Goal: Transaction & Acquisition: Obtain resource

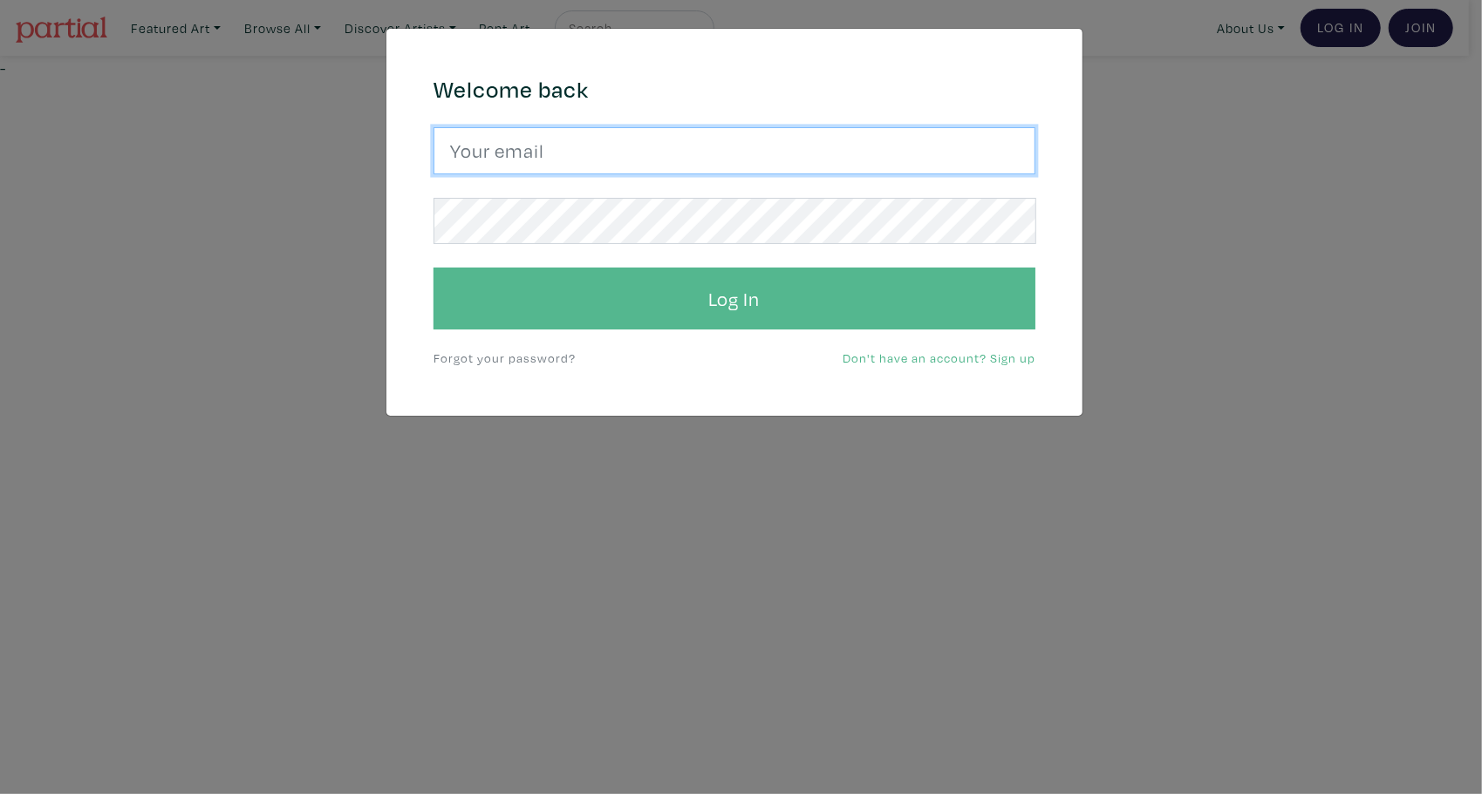
type input "gracedamart@gmail.com"
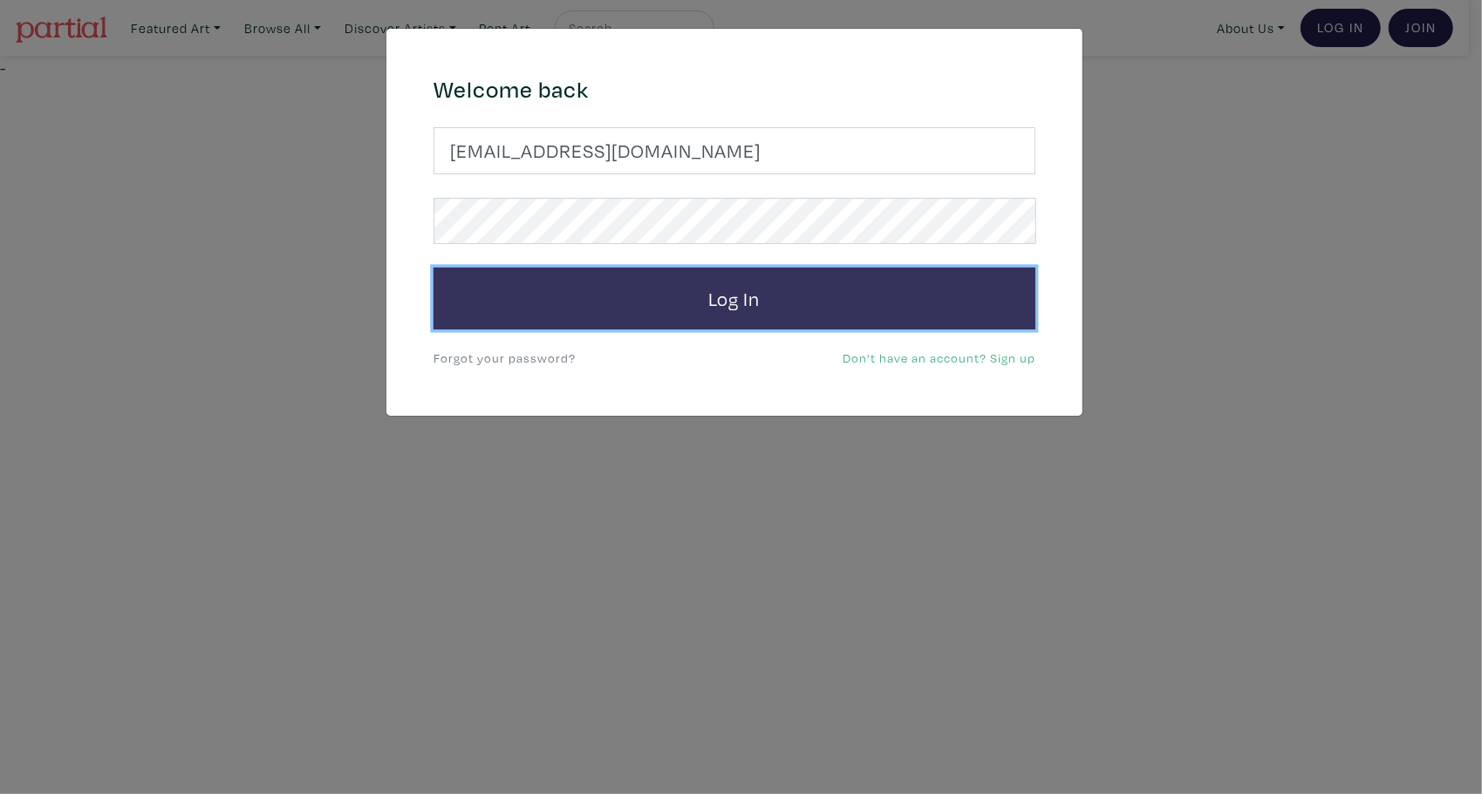
click at [712, 303] on button "Log In" at bounding box center [734, 299] width 602 height 63
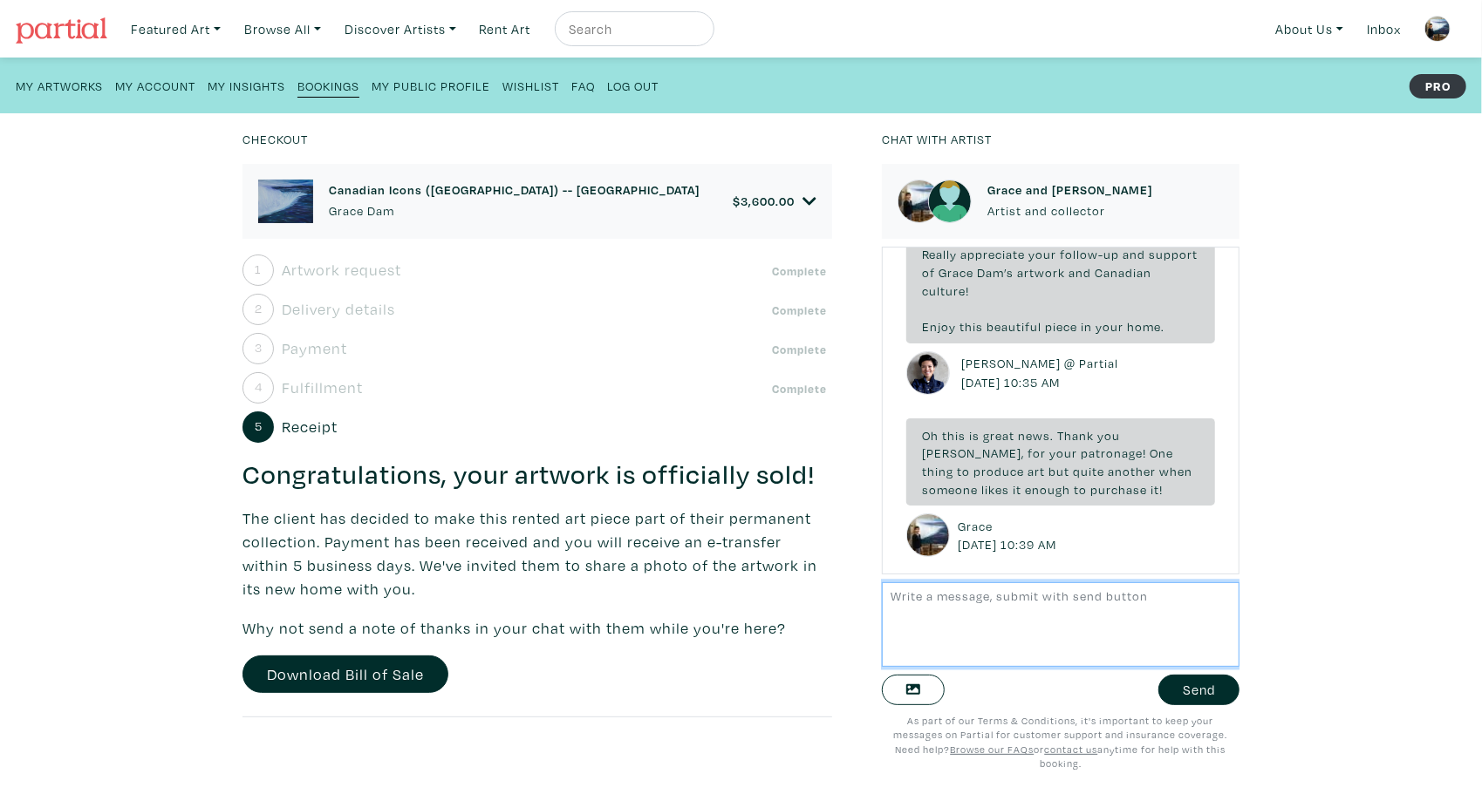
scroll to position [2, 0]
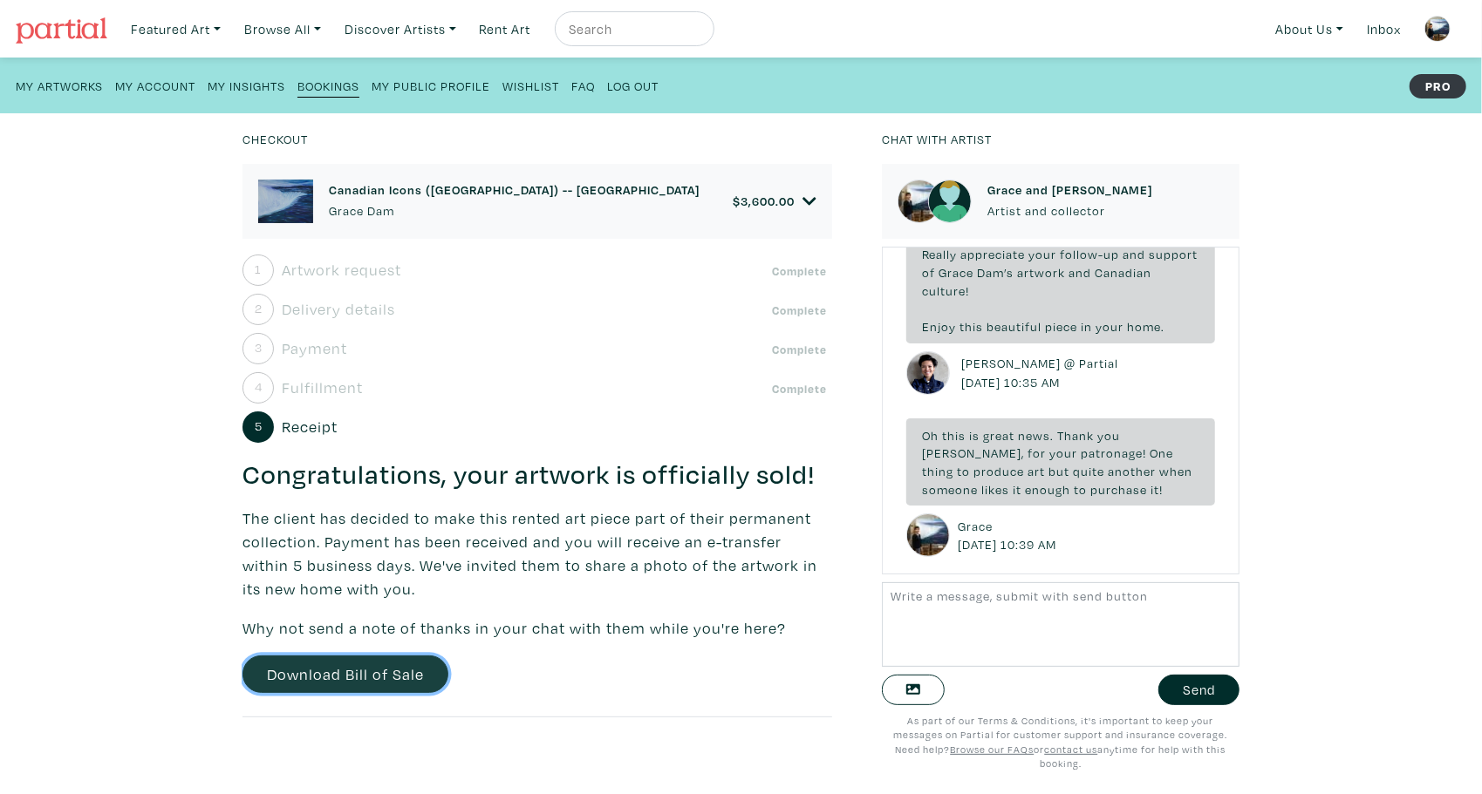
click at [352, 693] on link "Download Bill of Sale" at bounding box center [345, 674] width 206 height 37
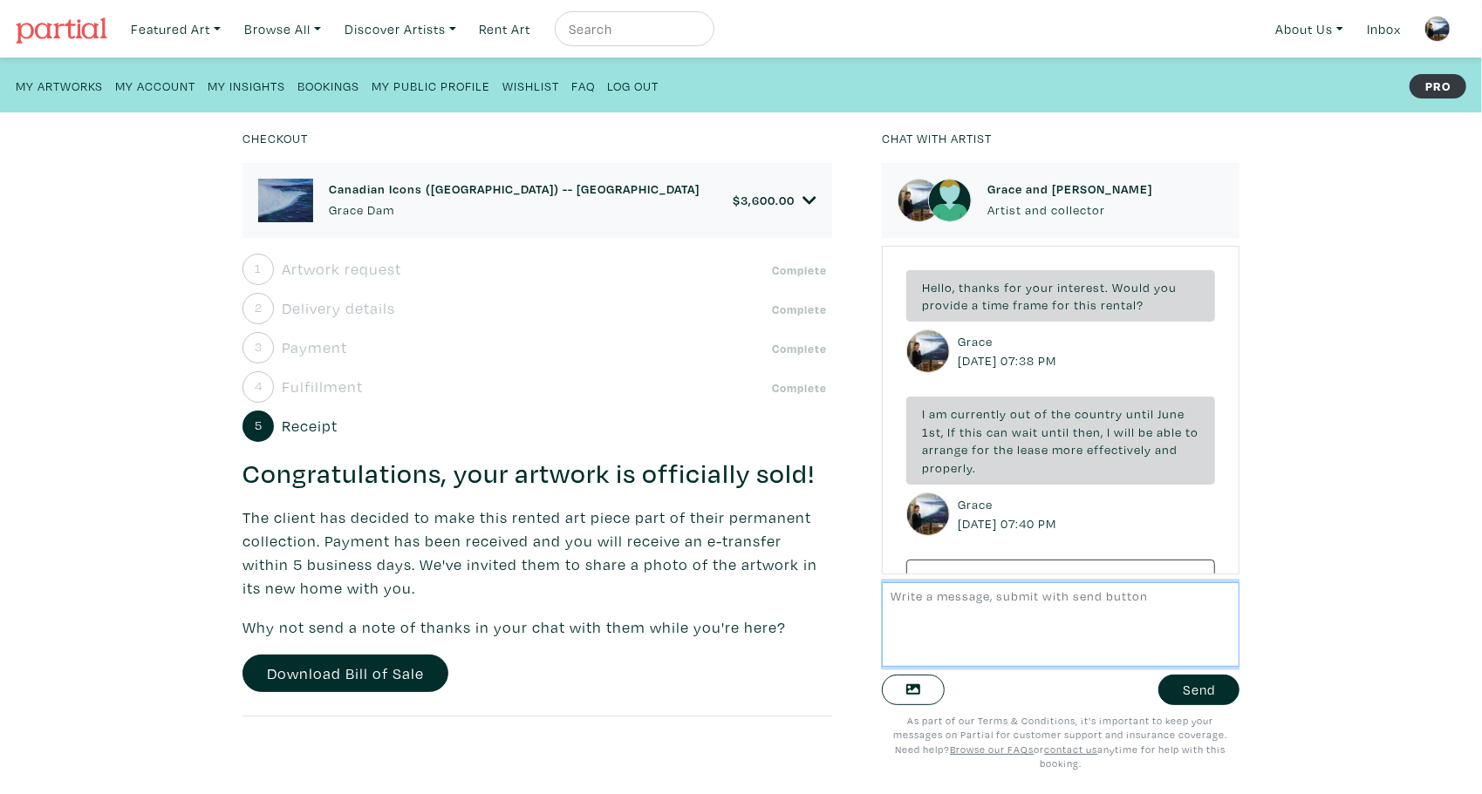
scroll to position [5496, 0]
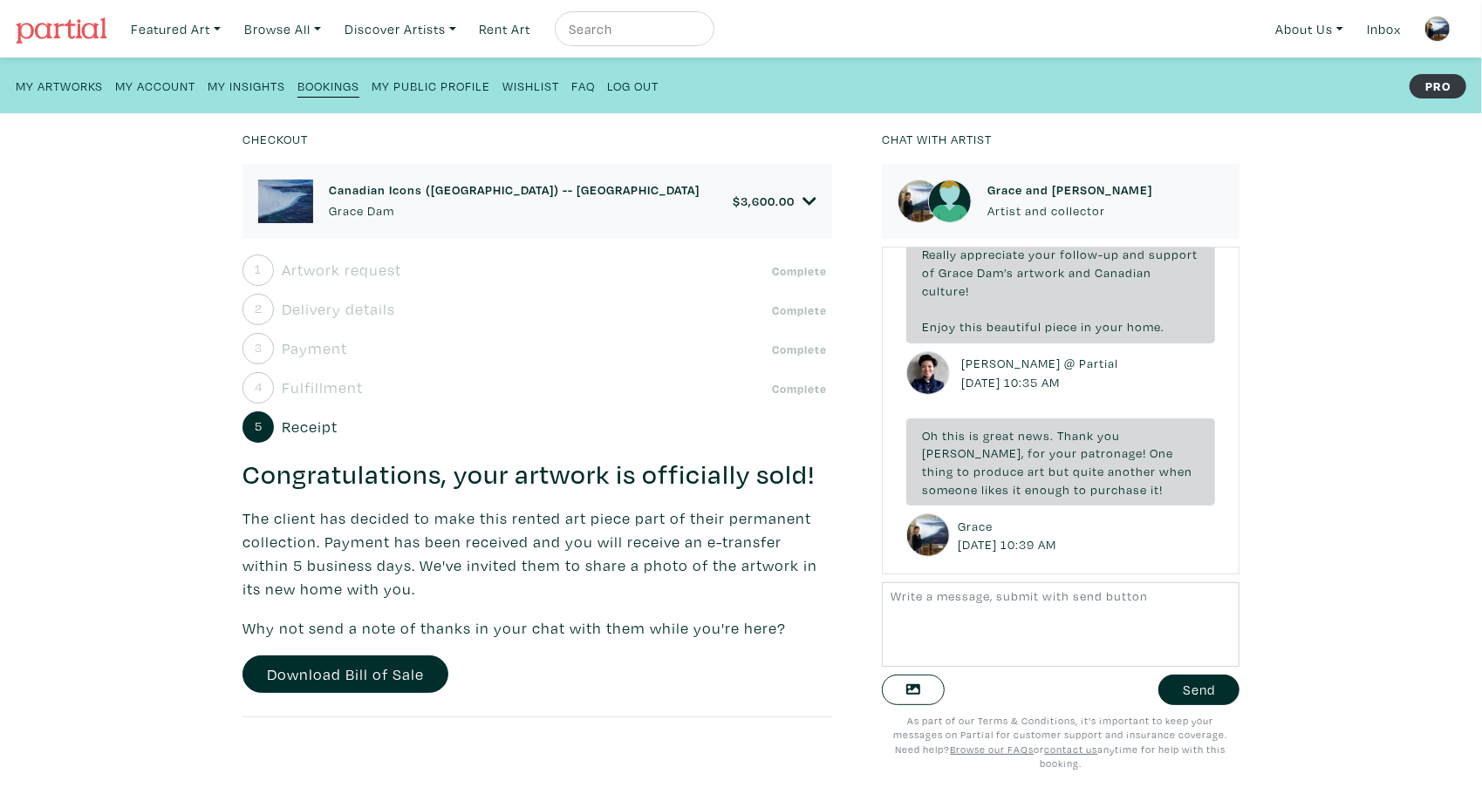
click at [432, 85] on small "My Public Profile" at bounding box center [430, 86] width 119 height 17
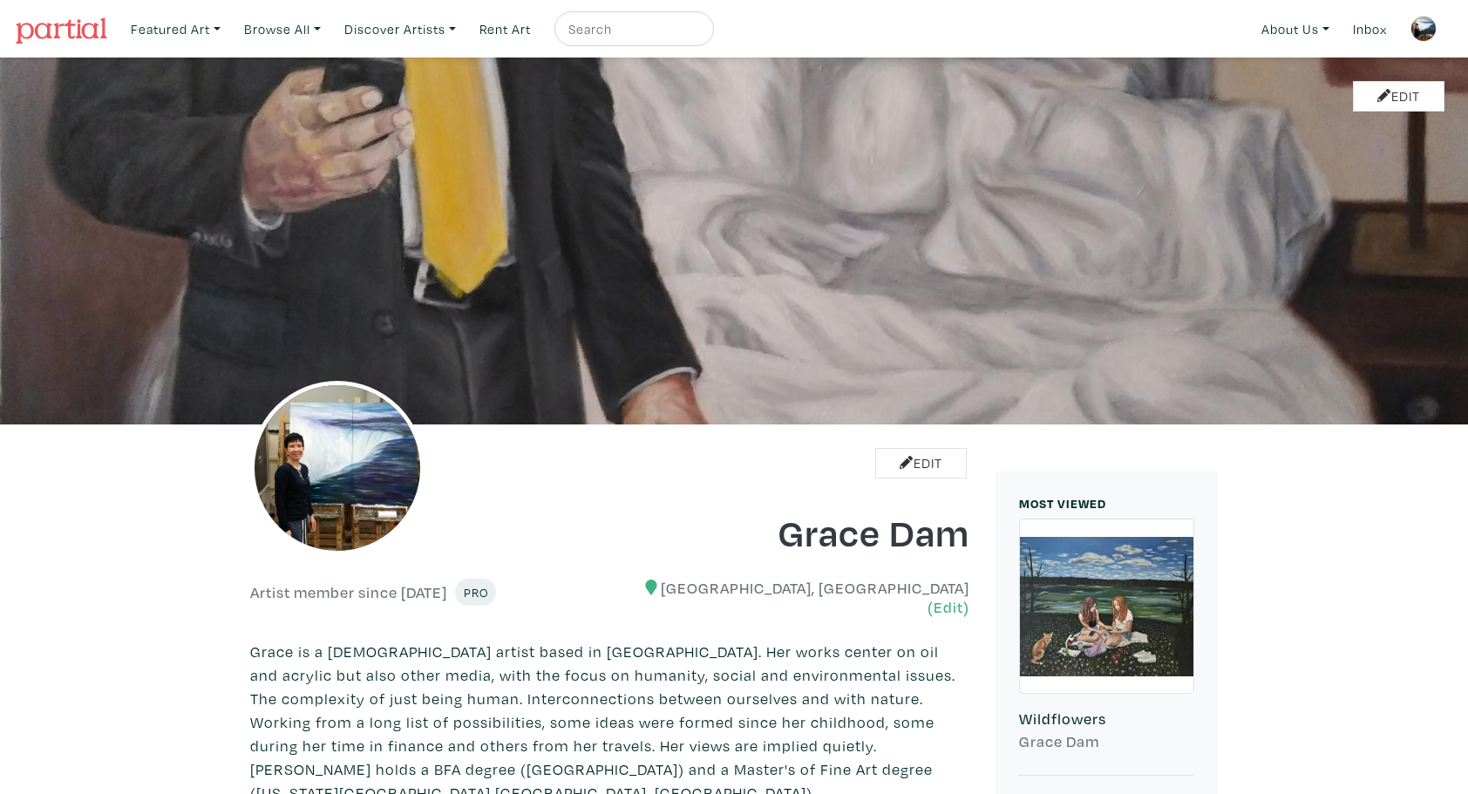
click at [63, 27] on img at bounding box center [62, 30] width 92 height 26
